Goal: Navigation & Orientation: Find specific page/section

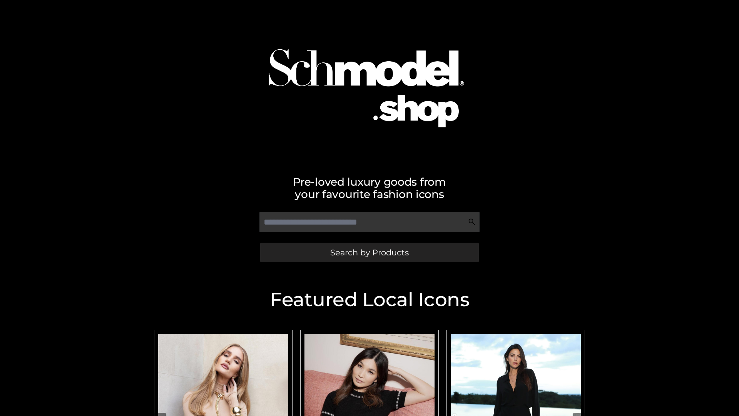
click at [369, 252] on span "Search by Products" at bounding box center [369, 252] width 79 height 8
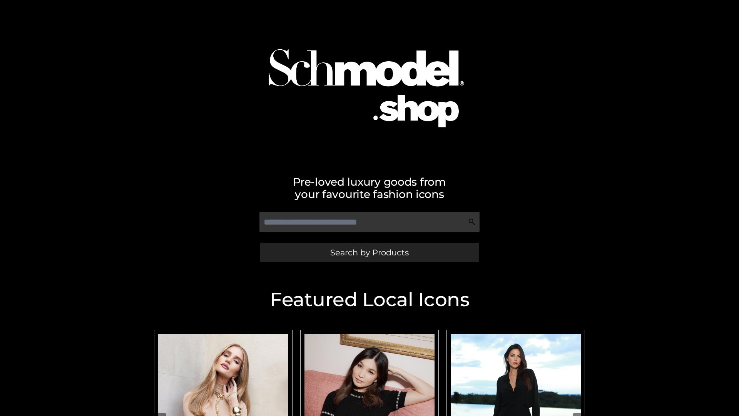
click at [369, 252] on span "Search by Products" at bounding box center [369, 252] width 79 height 8
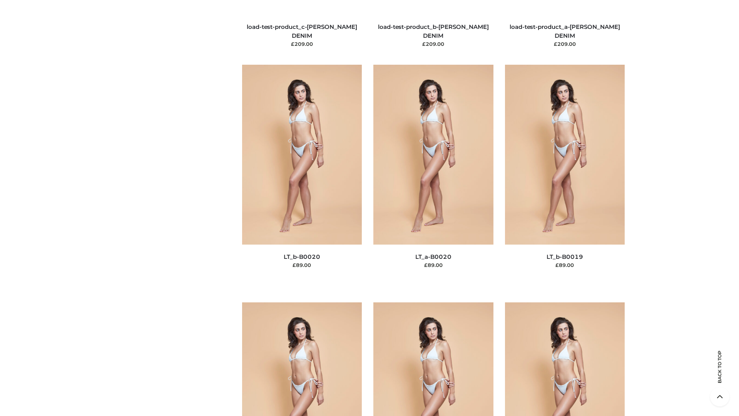
scroll to position [2530, 0]
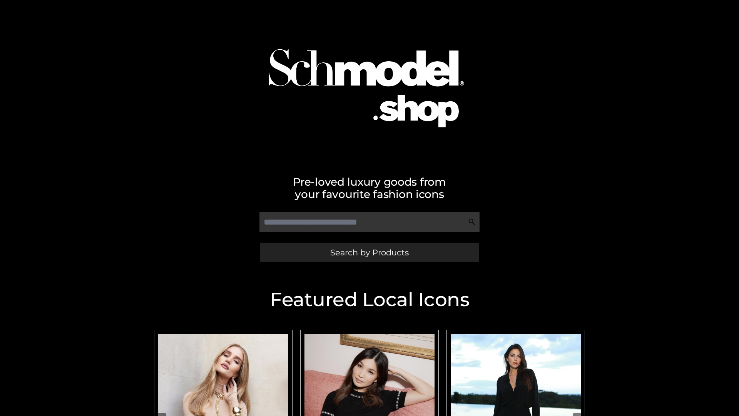
click at [369, 252] on span "Search by Products" at bounding box center [369, 252] width 79 height 8
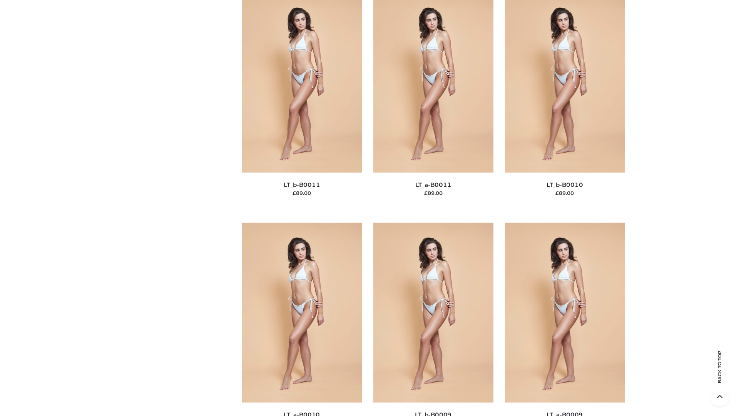
scroll to position [3457, 0]
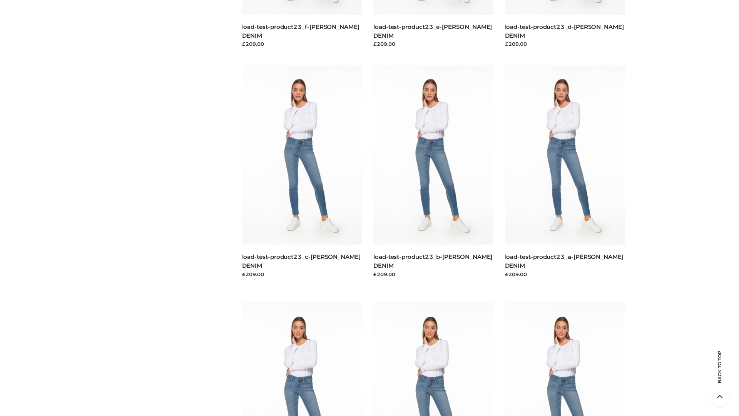
scroll to position [675, 0]
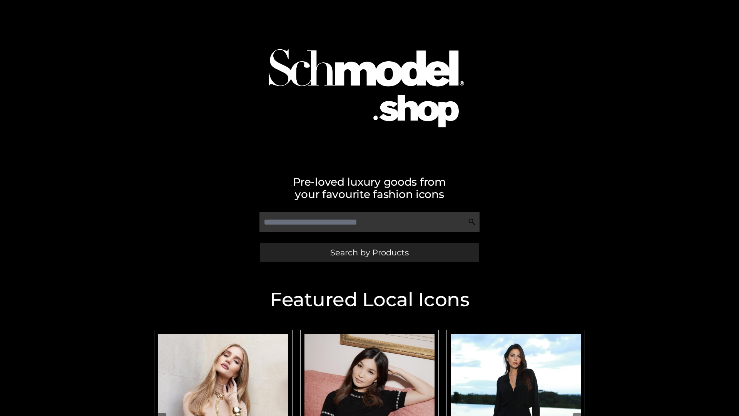
click at [369, 252] on span "Search by Products" at bounding box center [369, 252] width 79 height 8
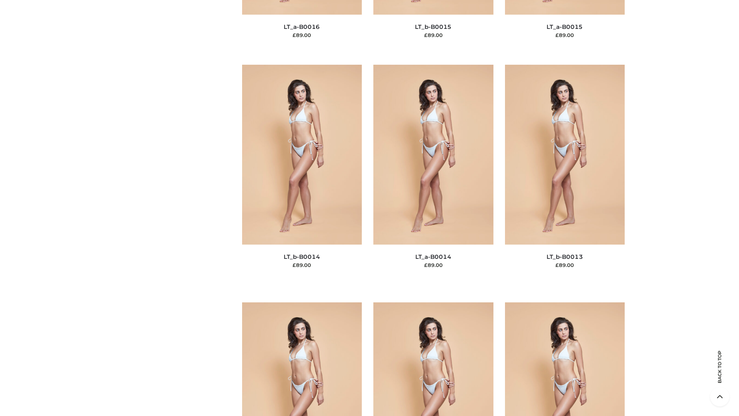
scroll to position [2738, 0]
